Goal: Information Seeking & Learning: Learn about a topic

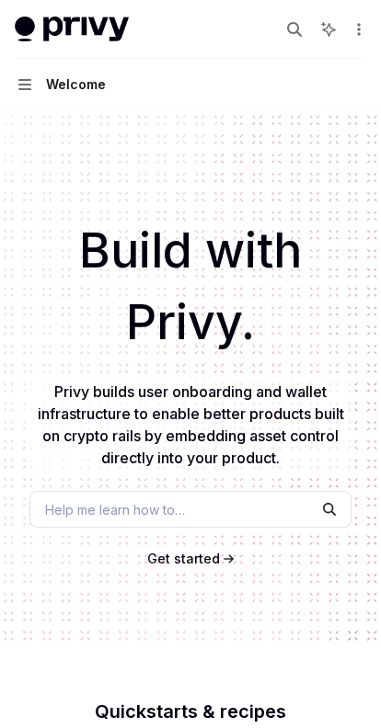
click at [192, 509] on div "Help me learn how to…" at bounding box center [190, 509] width 322 height 37
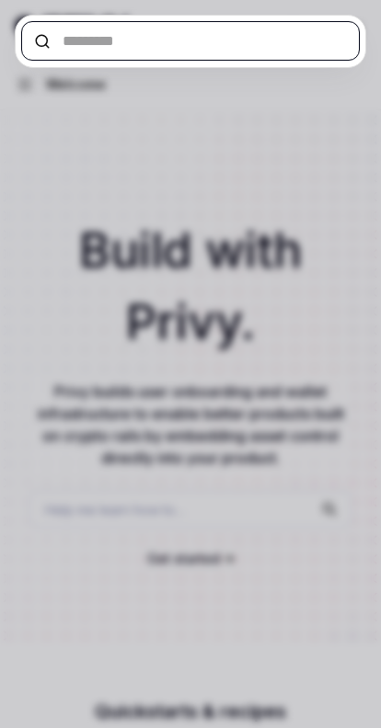
click at [192, 41] on input "text" at bounding box center [190, 41] width 338 height 40
click at [30, 29] on input "text" at bounding box center [190, 41] width 338 height 40
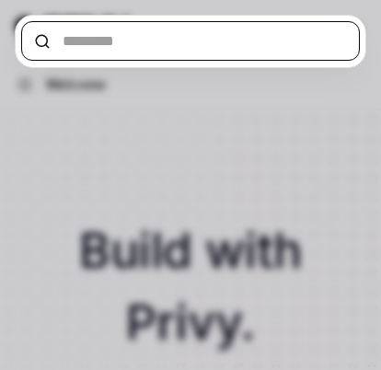
click at [92, 40] on input "text" at bounding box center [190, 41] width 338 height 40
click at [192, 41] on input "text" at bounding box center [190, 41] width 338 height 40
click at [30, 29] on input "text" at bounding box center [190, 41] width 338 height 40
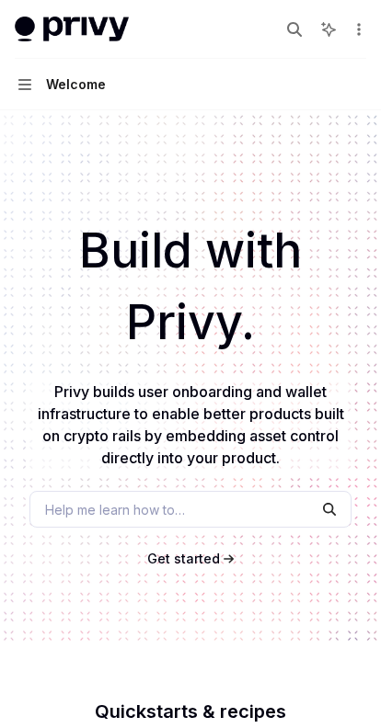
click at [358, 29] on icon "More actions" at bounding box center [358, 29] width 15 height 15
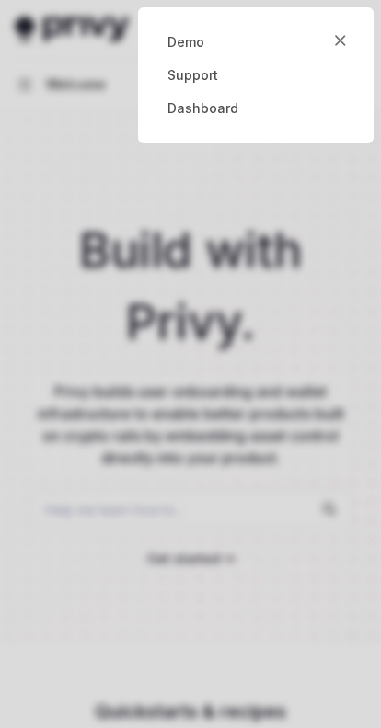
click at [340, 40] on icon "button" at bounding box center [340, 40] width 11 height 11
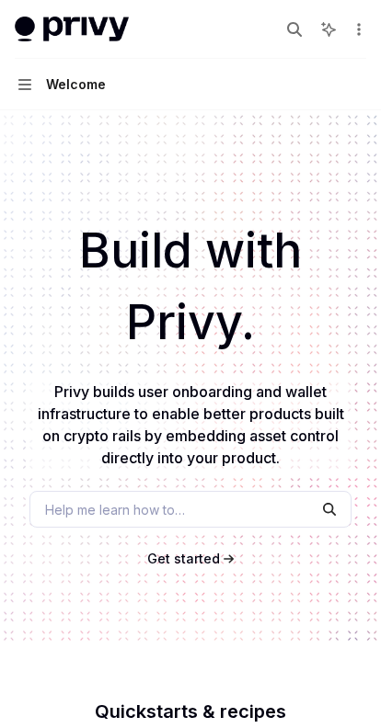
click at [294, 29] on icon "button" at bounding box center [294, 29] width 15 height 15
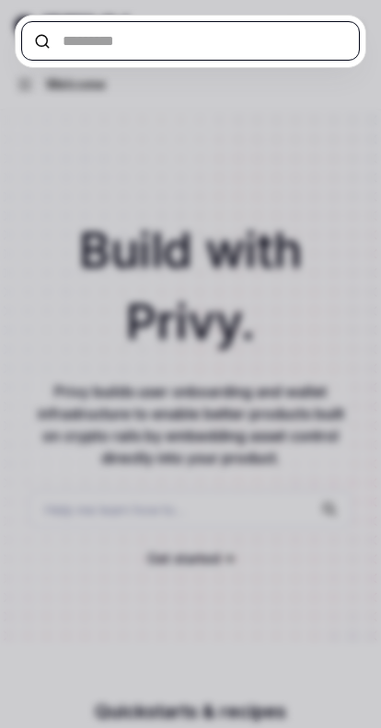
click at [91, 41] on input "text" at bounding box center [190, 41] width 338 height 40
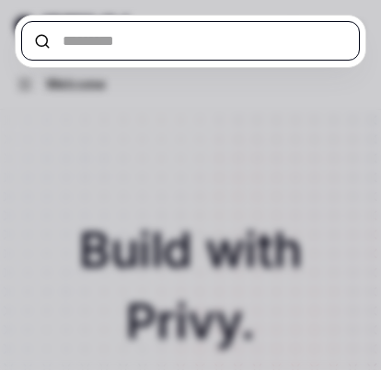
type textarea "*"
click at [30, 29] on input "text" at bounding box center [190, 41] width 338 height 40
click at [192, 41] on input "text" at bounding box center [190, 41] width 338 height 40
click at [34, 32] on input "text" at bounding box center [190, 41] width 338 height 40
